Goal: Task Accomplishment & Management: Manage account settings

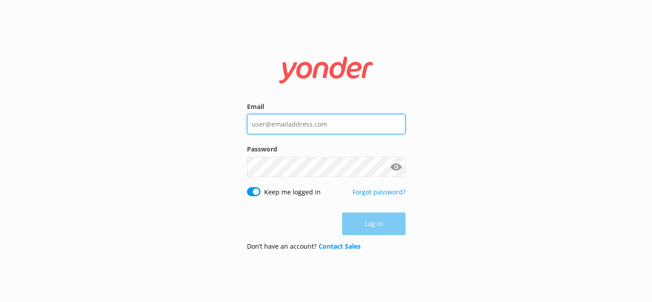
type input "[PERSON_NAME][EMAIL_ADDRESS][DOMAIN_NAME]"
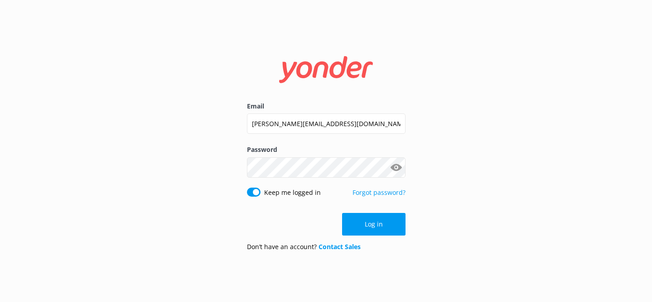
click at [377, 230] on div "Log in" at bounding box center [326, 224] width 158 height 23
click at [377, 228] on button "Log in" at bounding box center [373, 224] width 63 height 23
